Goal: Subscribe to service/newsletter

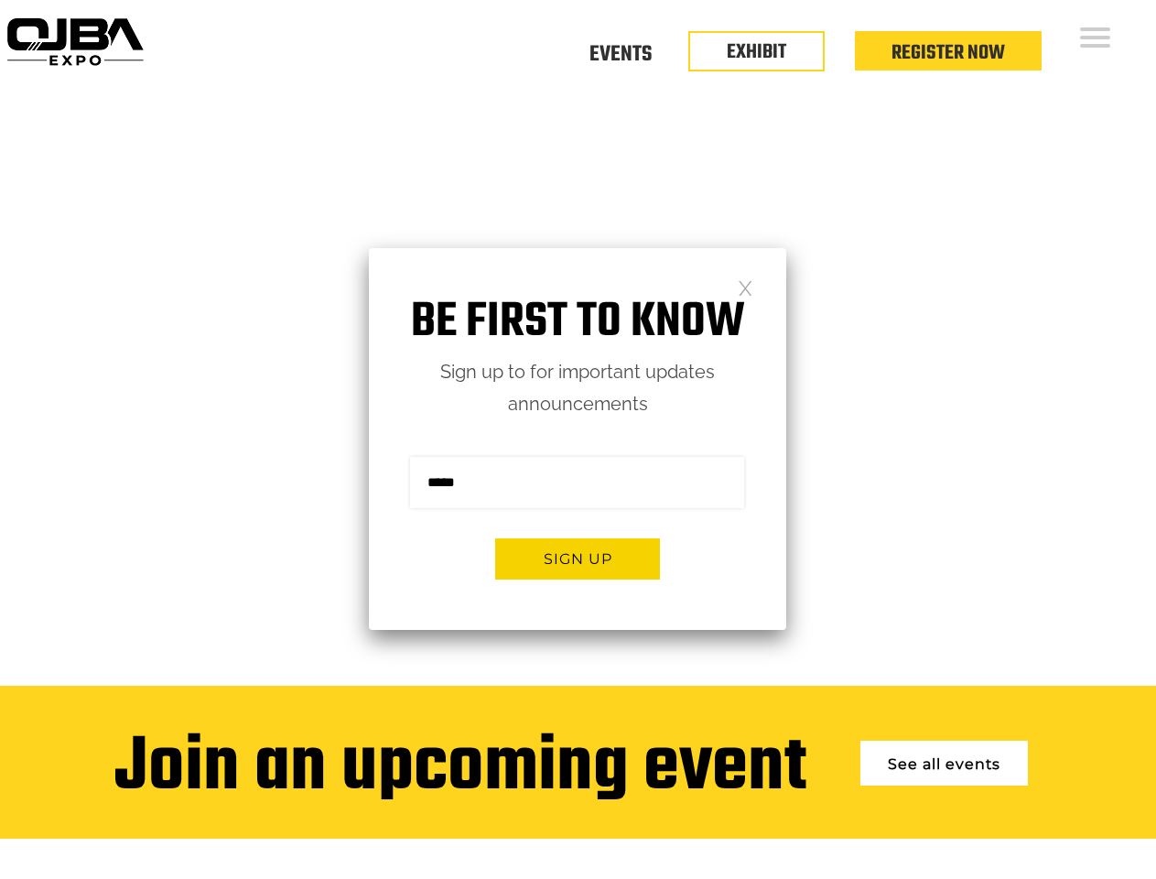
click at [578, 439] on form "Sign me up for the newsletter! ******* Sign up" at bounding box center [577, 525] width 417 height 210
click at [578, 558] on button "Sign up" at bounding box center [577, 558] width 165 height 41
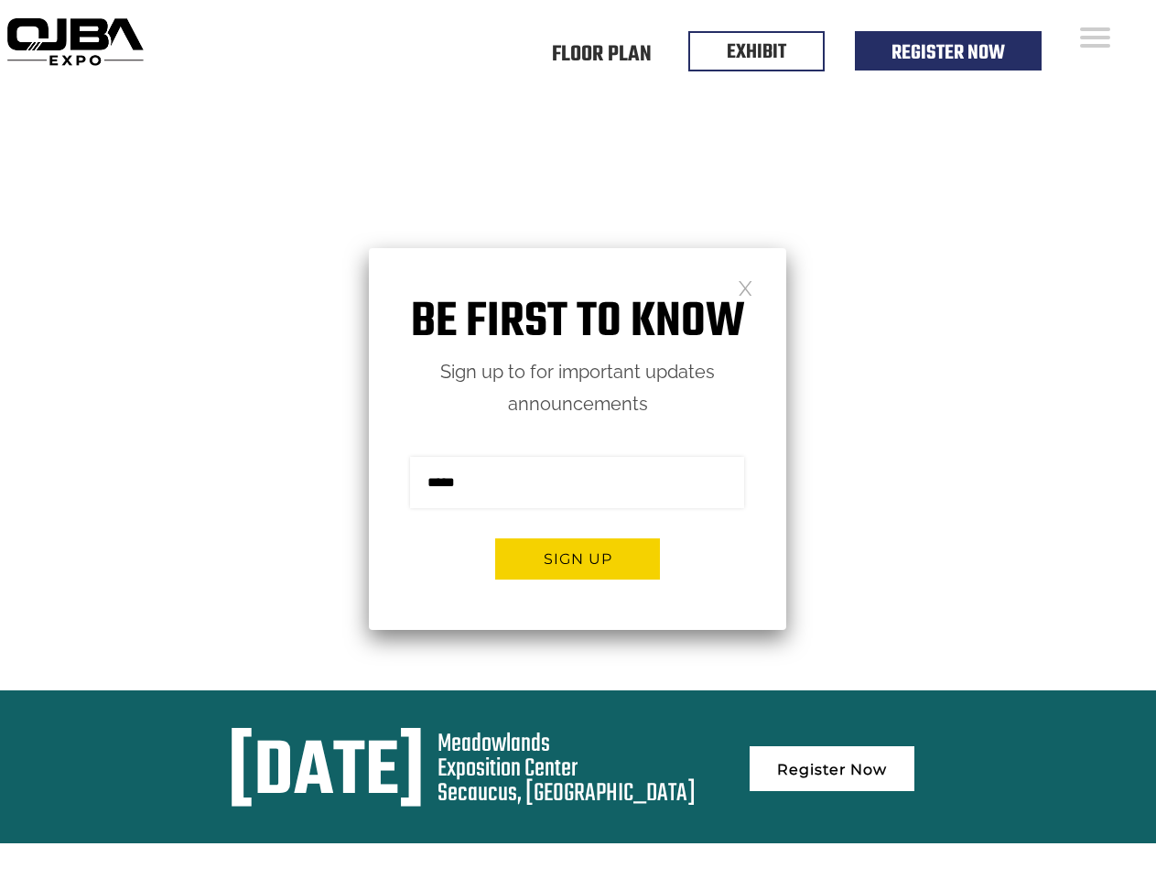
click at [578, 439] on form "Sign me up for the newsletter! ******* Sign up" at bounding box center [577, 525] width 417 height 210
click at [578, 558] on button "Sign up" at bounding box center [577, 558] width 165 height 41
